Goal: Understand process/instructions: Learn how to perform a task or action

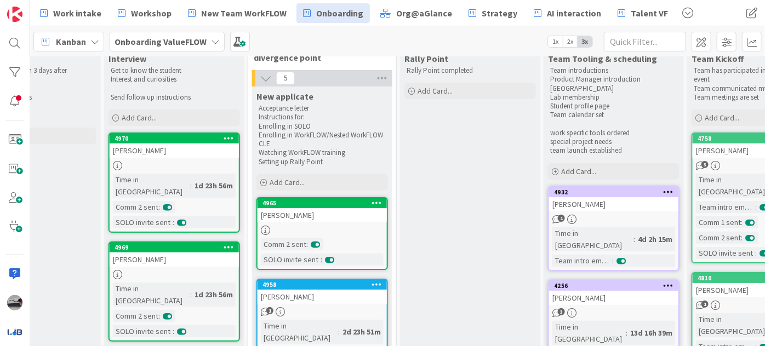
scroll to position [49, 361]
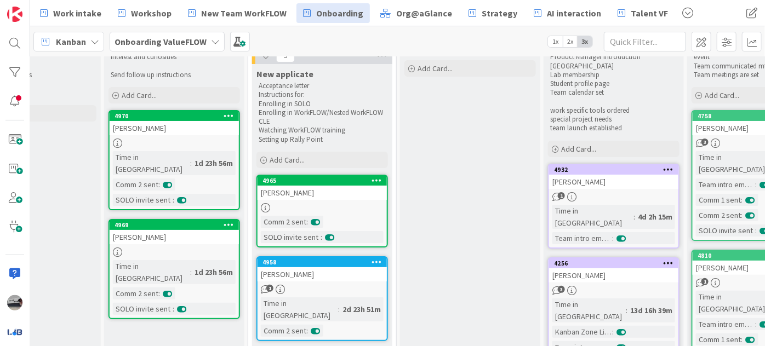
click at [157, 248] on div at bounding box center [174, 252] width 129 height 9
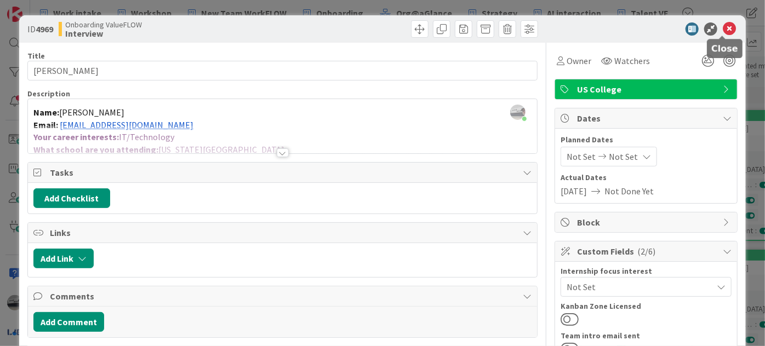
click at [723, 22] on icon at bounding box center [729, 28] width 13 height 13
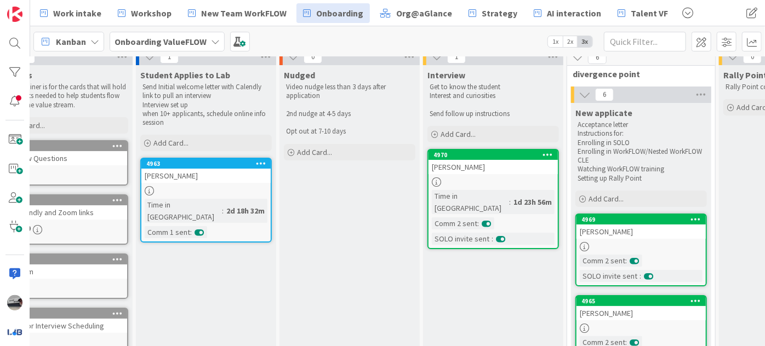
scroll to position [0, 42]
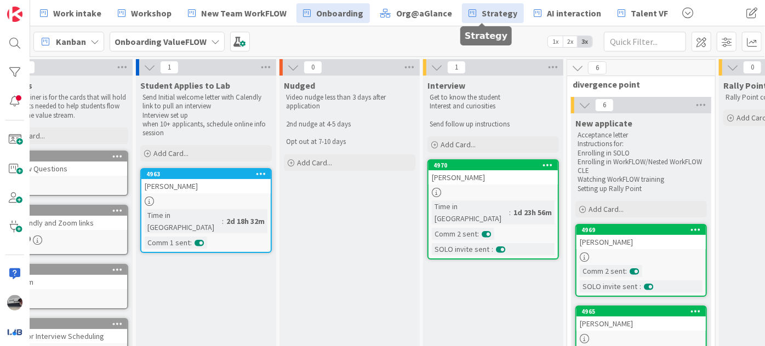
click at [482, 17] on span "Strategy" at bounding box center [500, 13] width 36 height 13
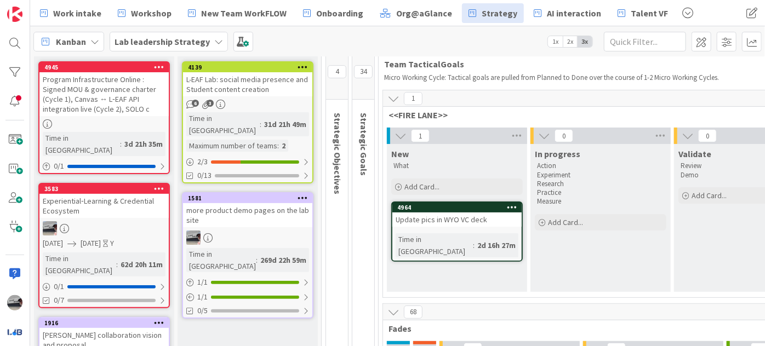
scroll to position [49, 0]
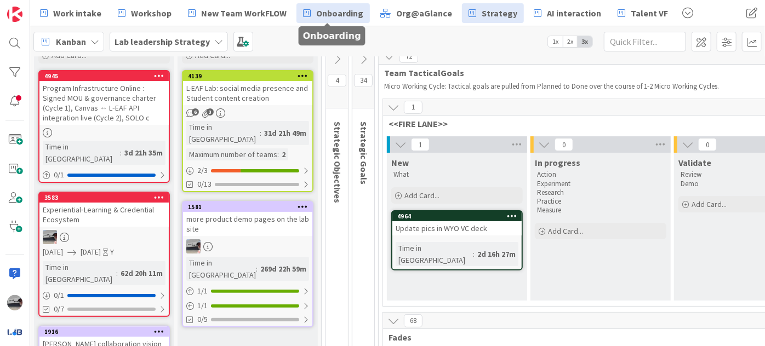
click at [341, 16] on span "Onboarding" at bounding box center [339, 13] width 47 height 13
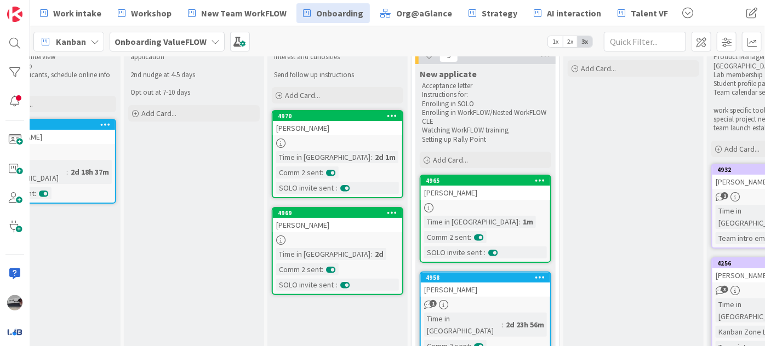
scroll to position [0, 197]
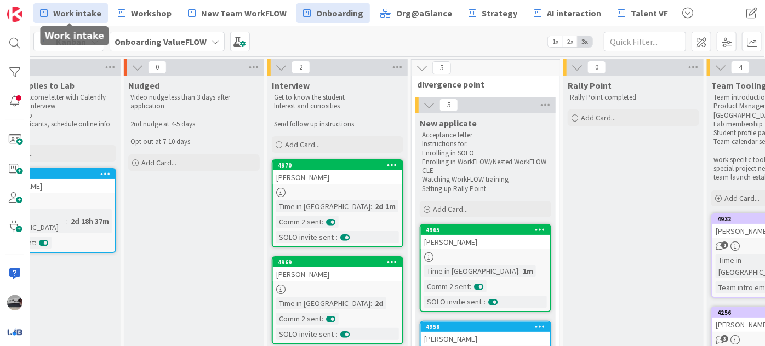
click at [78, 13] on span "Work intake" at bounding box center [77, 13] width 48 height 13
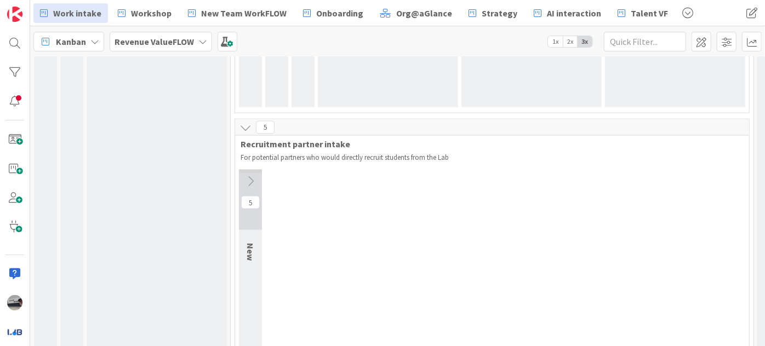
scroll to position [797, 0]
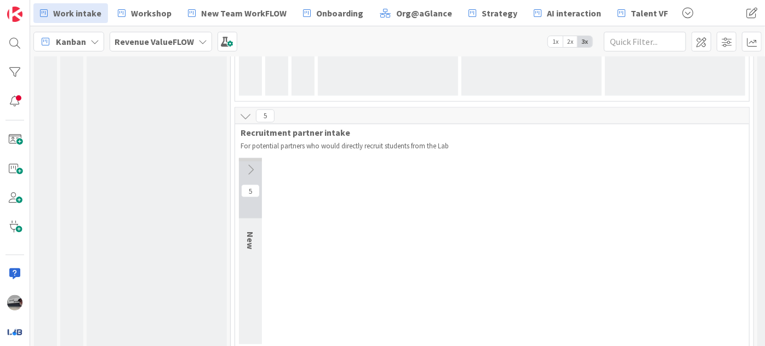
click at [247, 164] on icon at bounding box center [250, 170] width 12 height 12
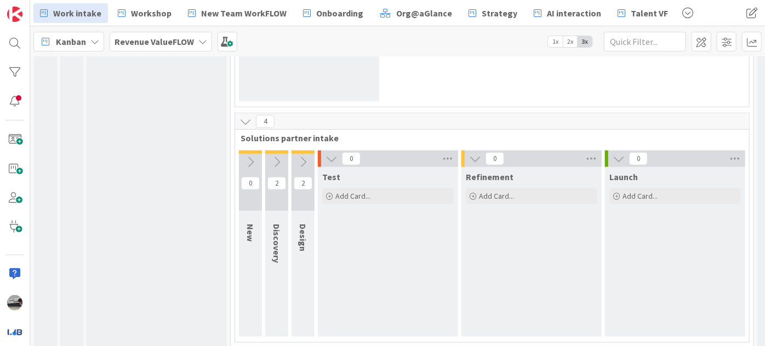
scroll to position [492, 0]
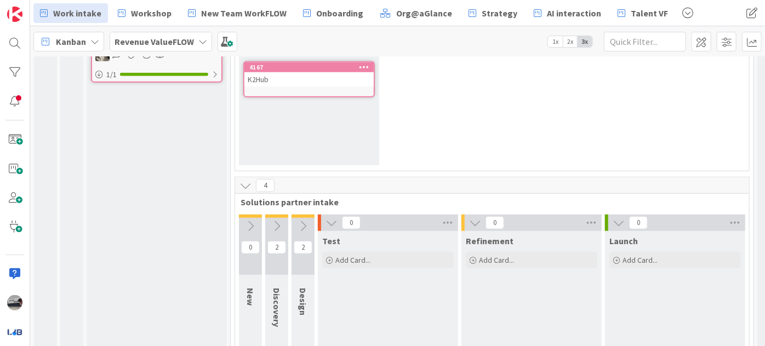
click at [330, 217] on icon at bounding box center [332, 223] width 12 height 12
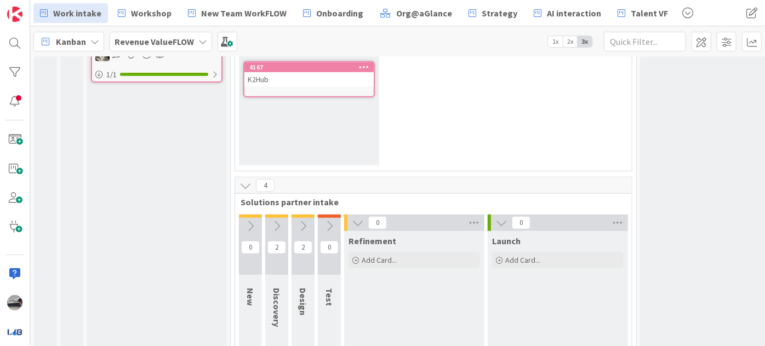
click at [358, 217] on icon at bounding box center [358, 223] width 12 height 12
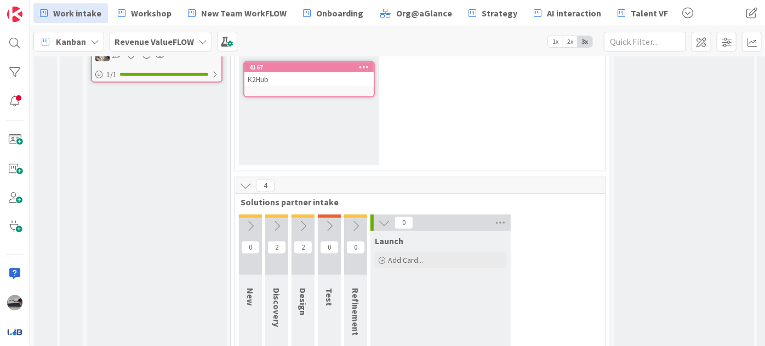
click at [379, 217] on icon at bounding box center [384, 223] width 12 height 12
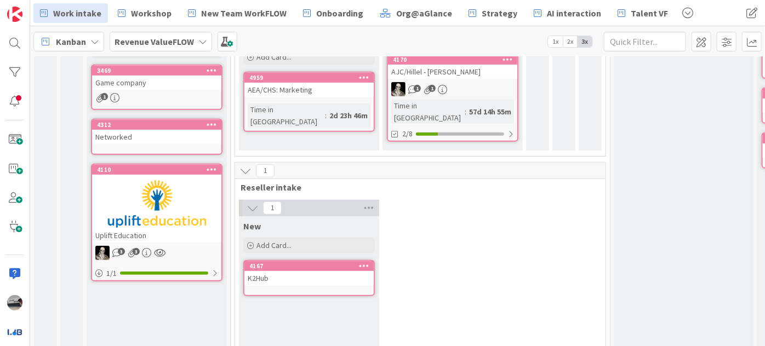
scroll to position [292, 0]
click at [253, 203] on icon at bounding box center [253, 209] width 12 height 12
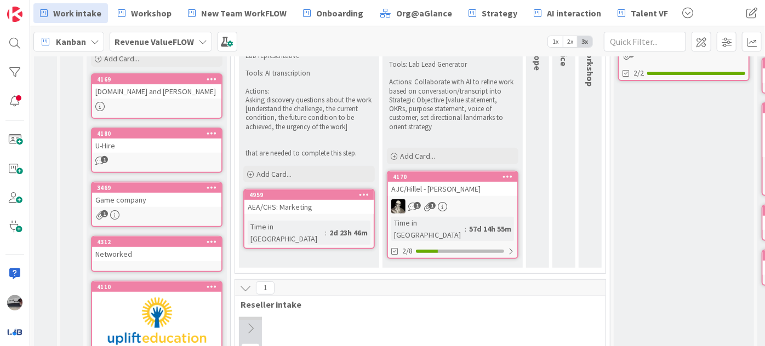
scroll to position [43, 0]
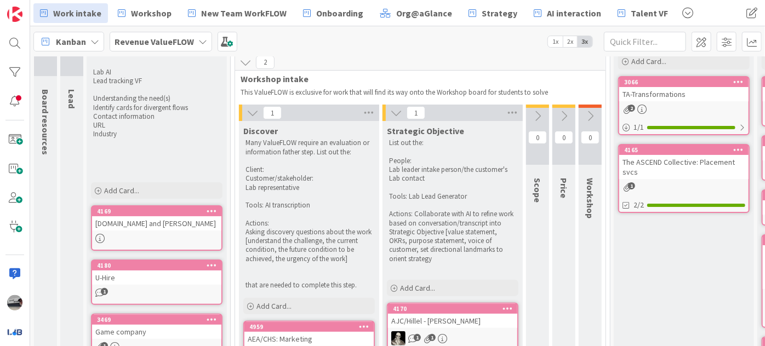
click at [252, 111] on icon at bounding box center [253, 113] width 12 height 12
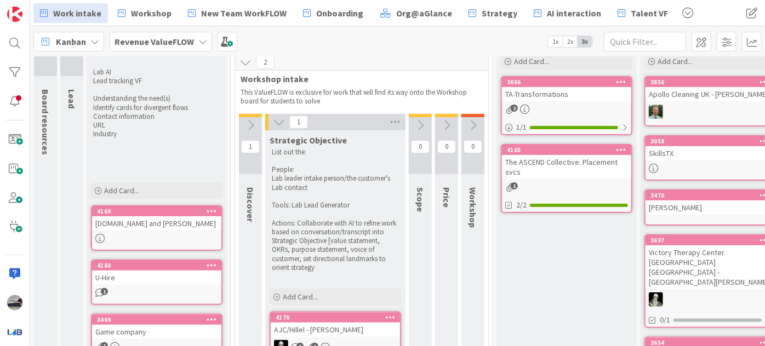
click at [275, 121] on icon at bounding box center [279, 122] width 12 height 12
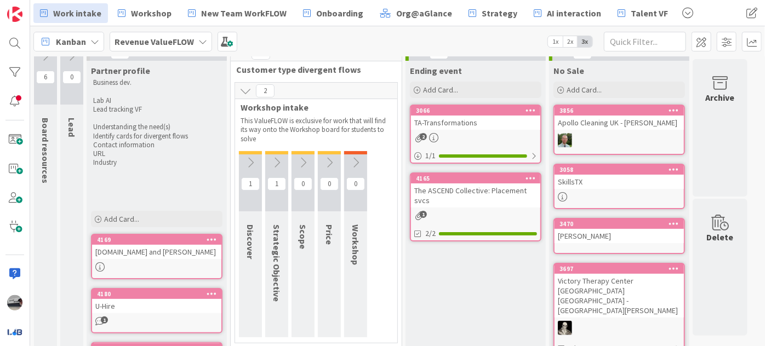
scroll to position [0, 0]
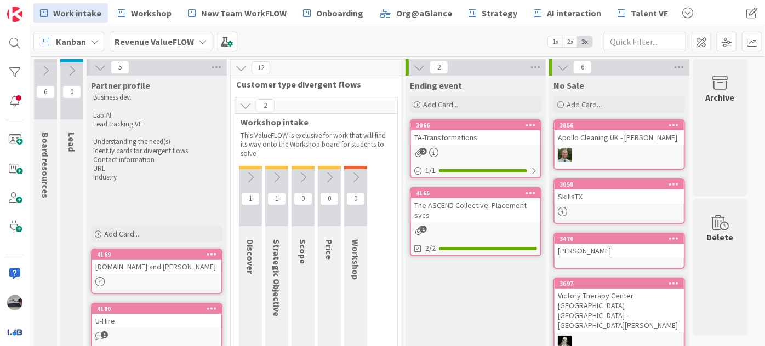
click at [247, 106] on icon at bounding box center [245, 106] width 12 height 12
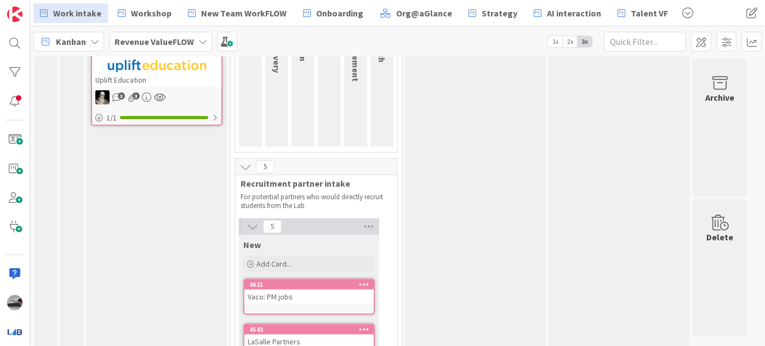
click at [250, 164] on icon at bounding box center [245, 167] width 12 height 12
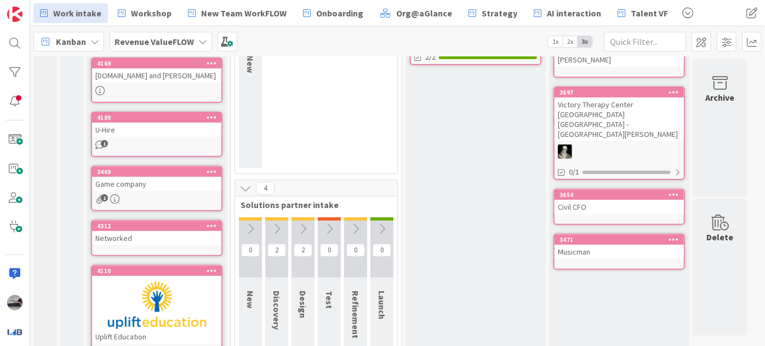
scroll to position [141, 0]
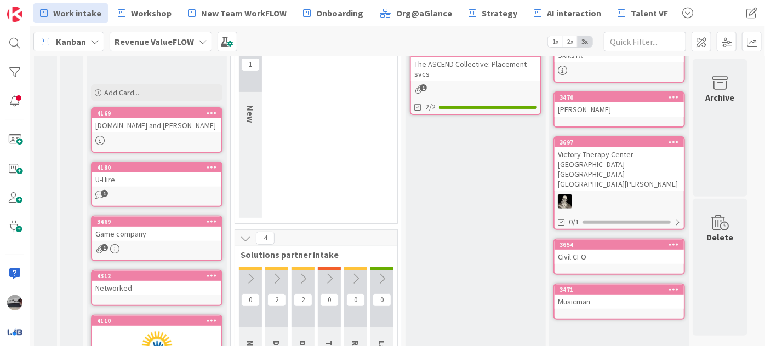
click at [244, 237] on icon at bounding box center [245, 238] width 12 height 12
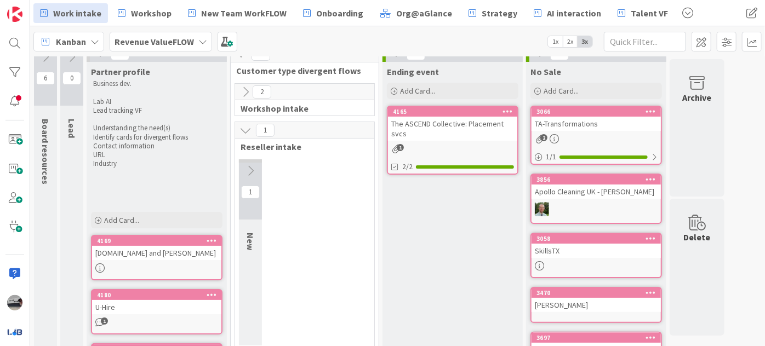
scroll to position [0, 0]
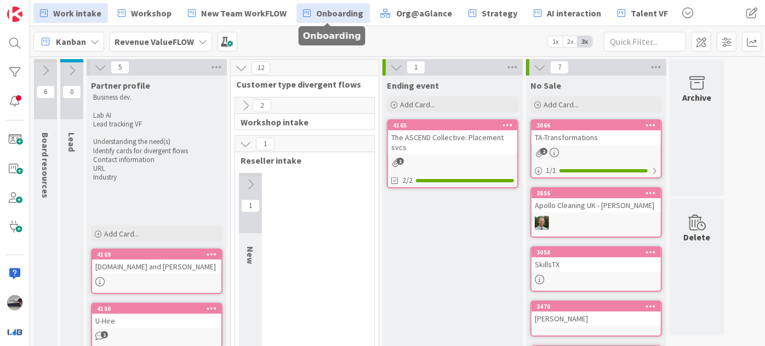
click at [345, 19] on span "Onboarding" at bounding box center [339, 13] width 47 height 13
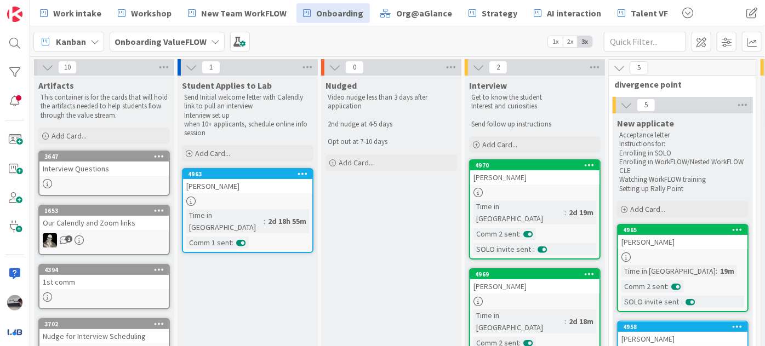
click at [194, 67] on icon at bounding box center [191, 67] width 12 height 12
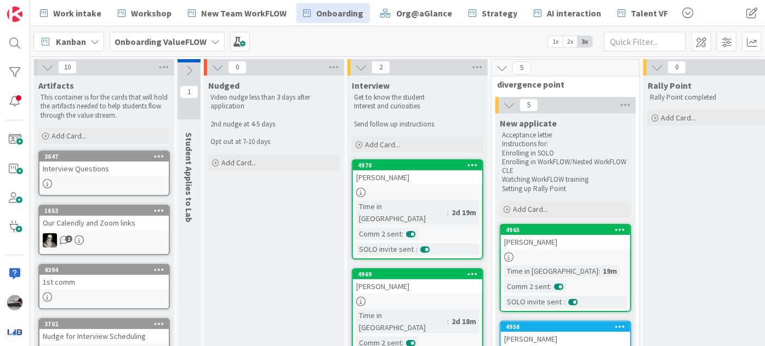
click at [218, 62] on icon at bounding box center [218, 67] width 12 height 12
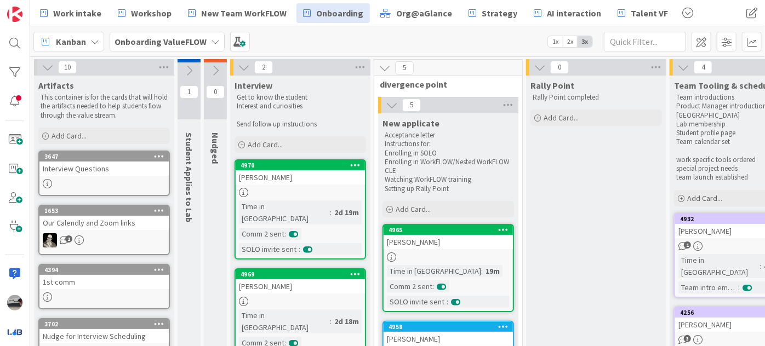
click at [246, 62] on icon at bounding box center [244, 67] width 12 height 12
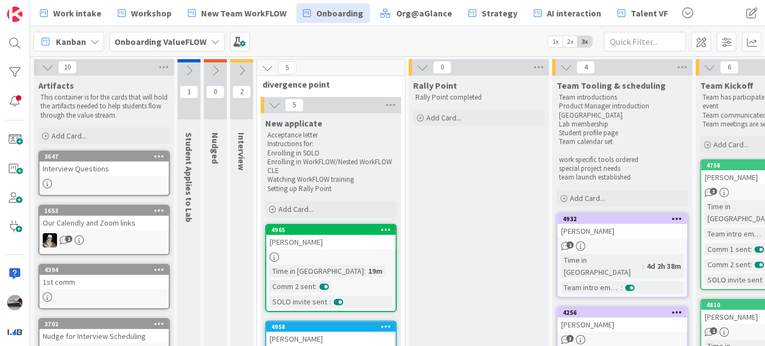
click at [267, 70] on icon at bounding box center [267, 68] width 12 height 12
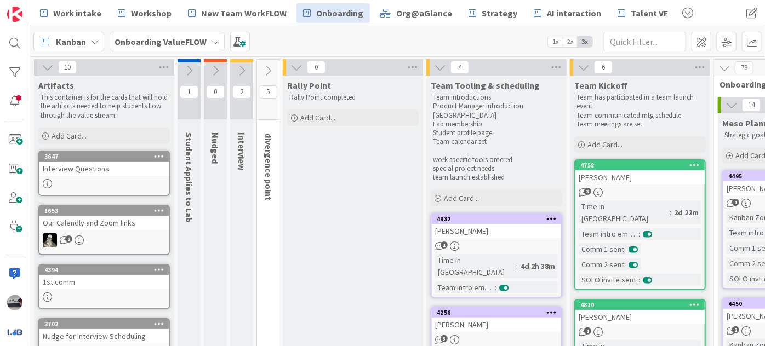
click at [289, 62] on button at bounding box center [296, 67] width 14 height 14
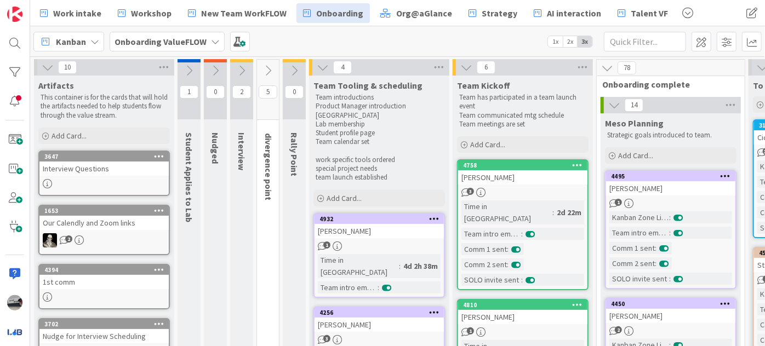
click at [324, 67] on icon at bounding box center [323, 67] width 12 height 12
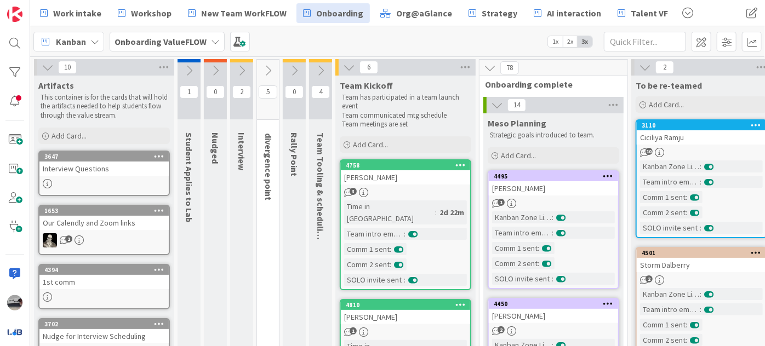
click at [347, 64] on icon at bounding box center [349, 67] width 12 height 12
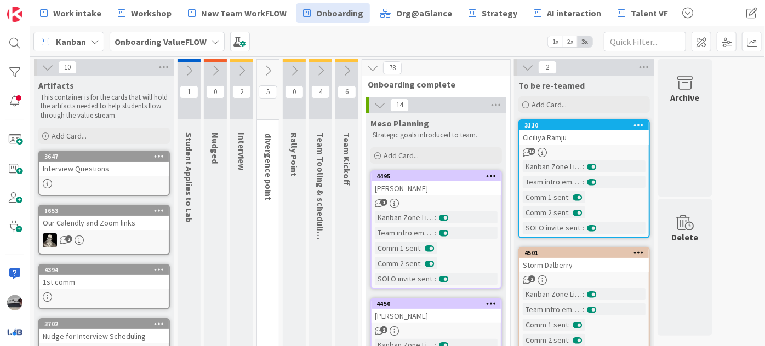
click at [373, 65] on icon at bounding box center [373, 68] width 12 height 12
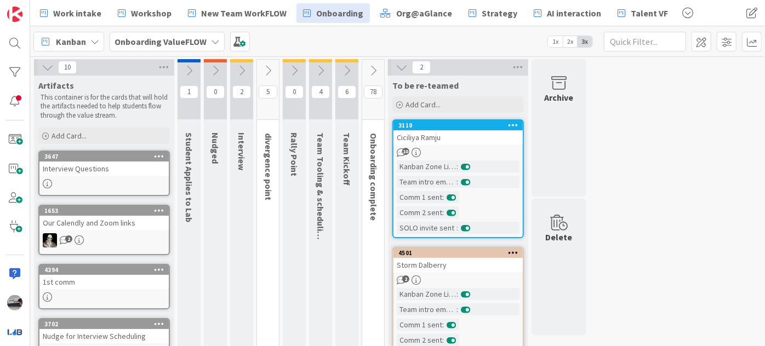
click at [400, 63] on icon at bounding box center [402, 67] width 12 height 12
